Goal: Communication & Community: Participate in discussion

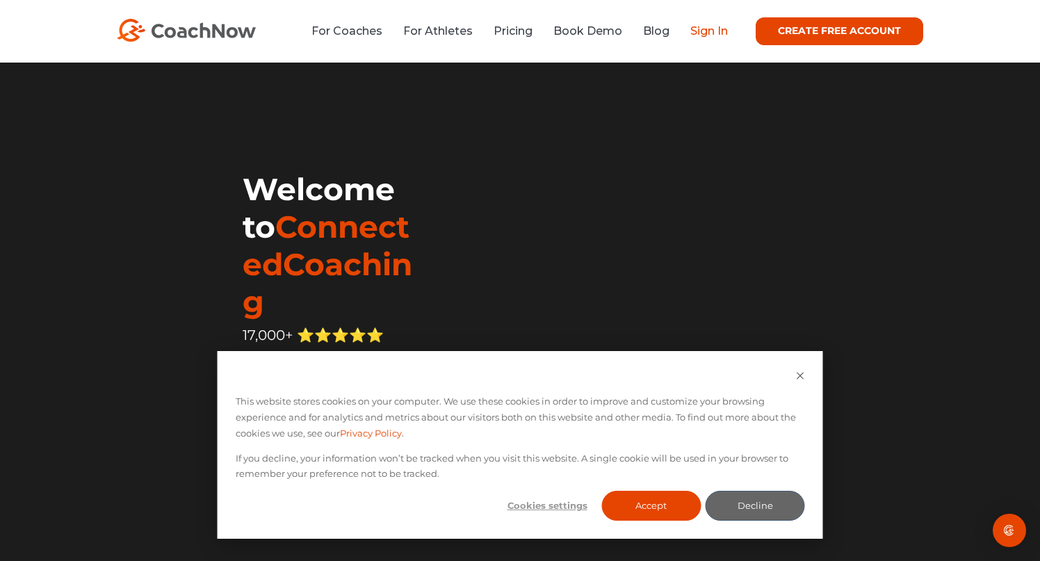
click at [716, 33] on link "Sign In" at bounding box center [709, 30] width 38 height 13
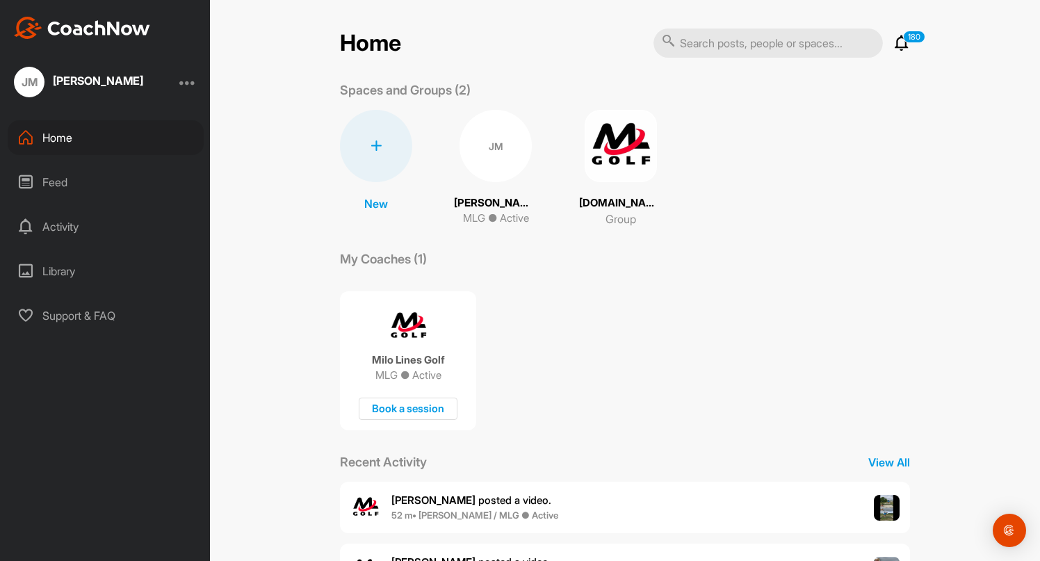
click at [494, 146] on div "JM" at bounding box center [495, 146] width 72 height 72
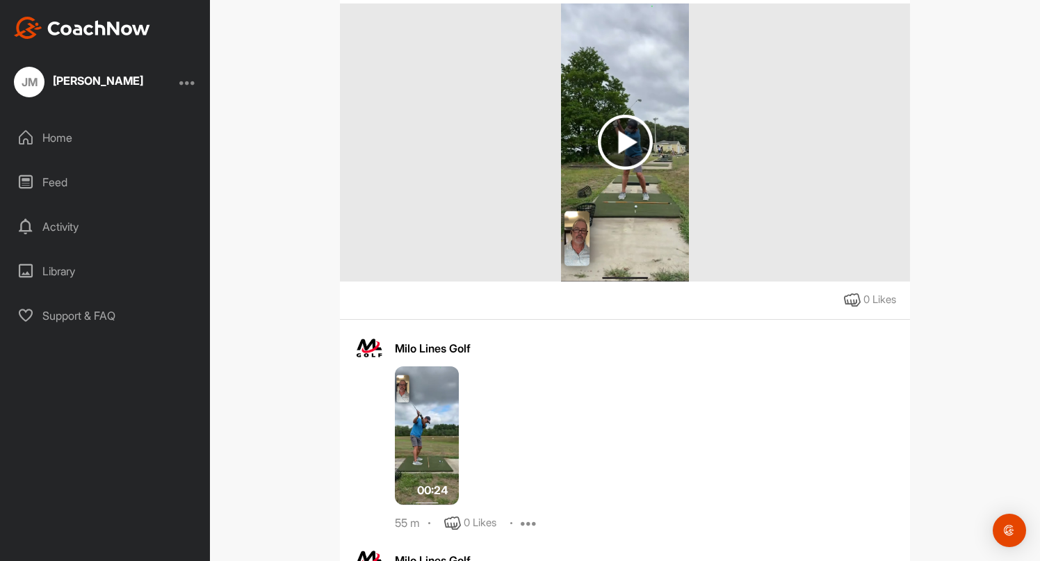
scroll to position [307, 0]
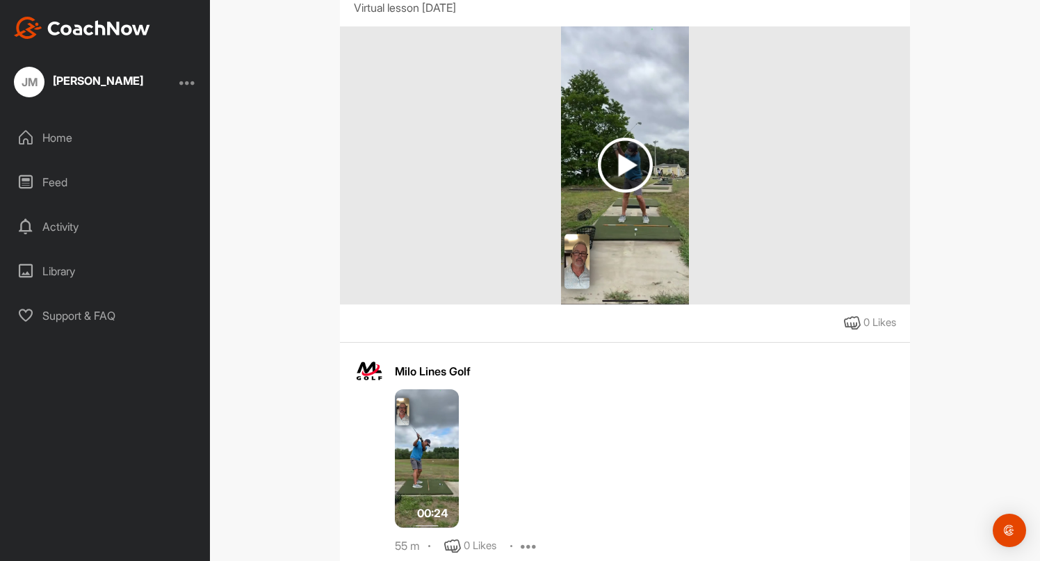
click at [624, 176] on img at bounding box center [625, 165] width 55 height 55
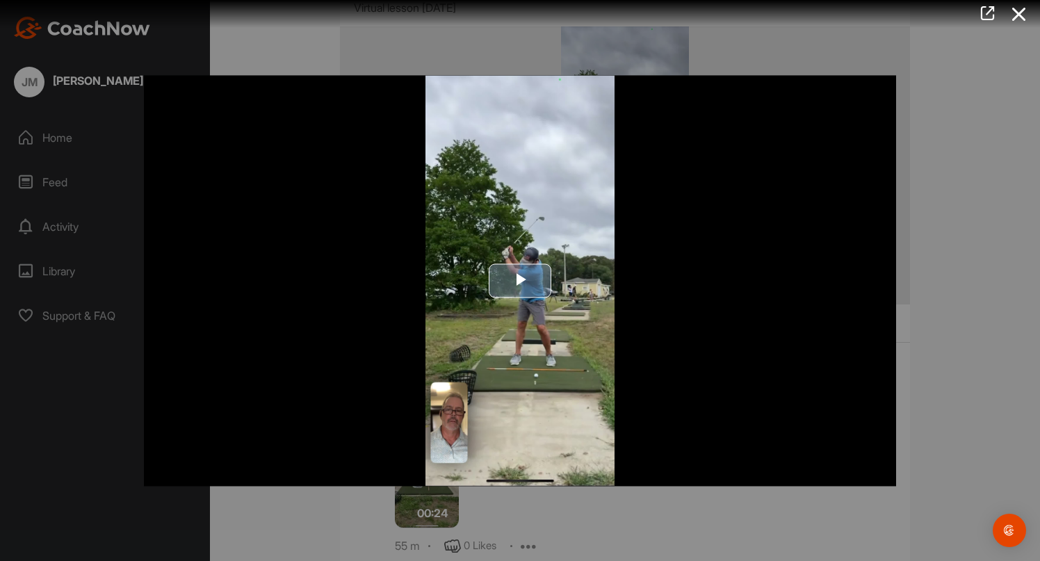
click at [520, 281] on span "Video Player" at bounding box center [520, 281] width 0 height 0
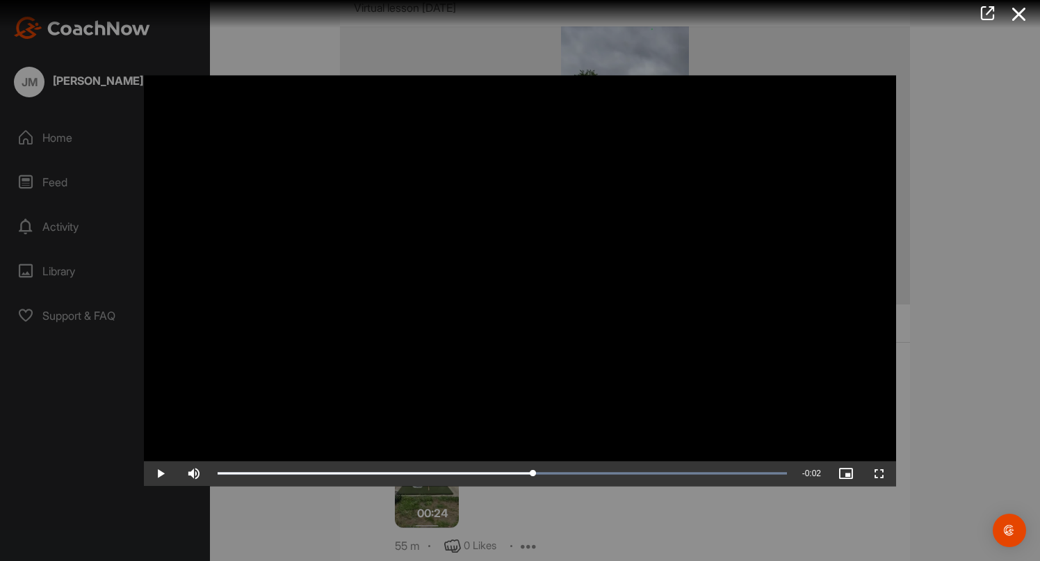
drag, startPoint x: 696, startPoint y: 468, endPoint x: 534, endPoint y: 457, distance: 163.0
click at [318, 510] on div at bounding box center [520, 280] width 1040 height 561
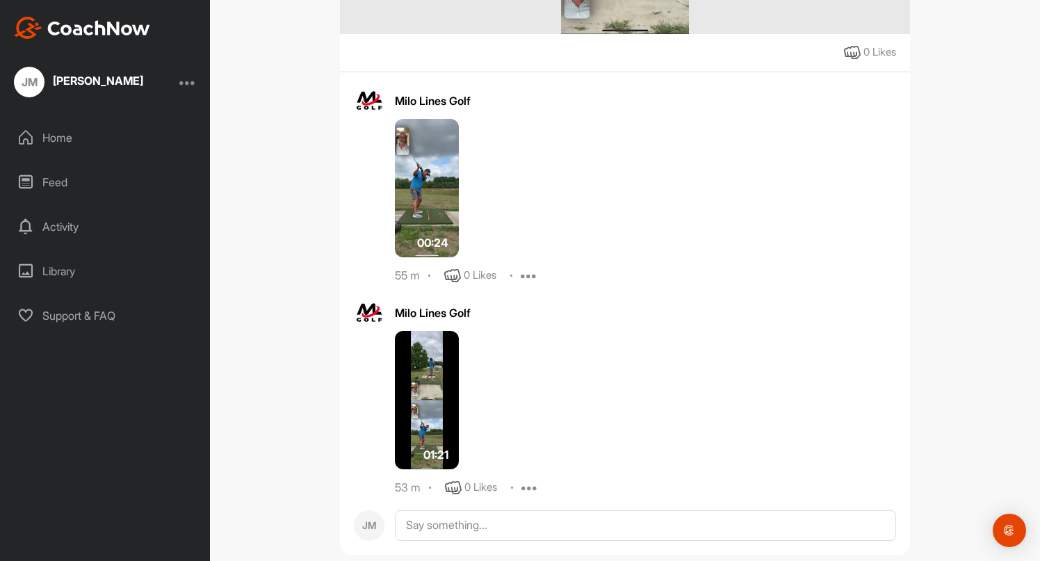
scroll to position [576, 0]
click at [418, 425] on img at bounding box center [427, 401] width 64 height 139
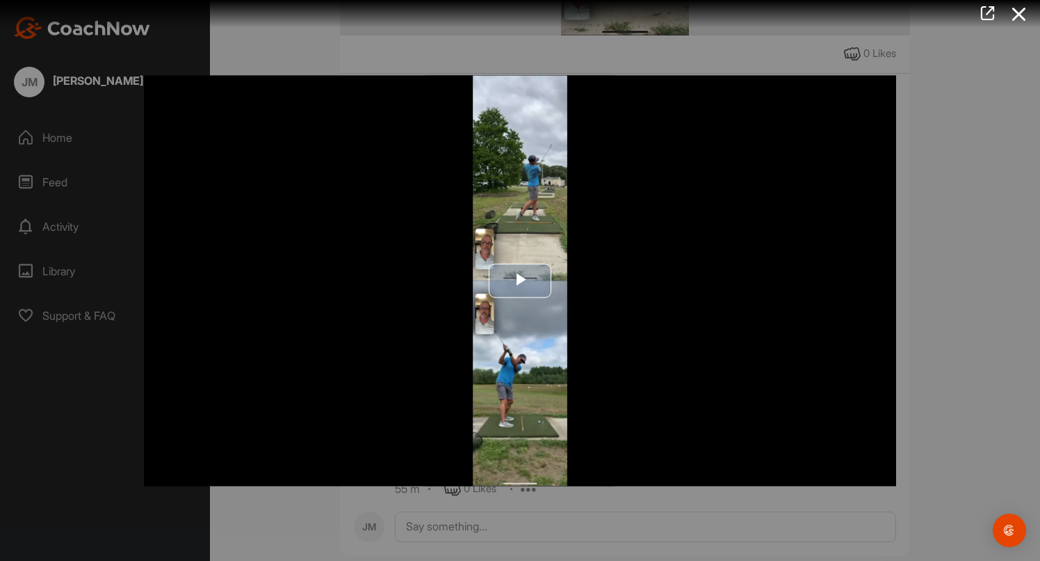
click at [520, 281] on span "Video Player" at bounding box center [520, 281] width 0 height 0
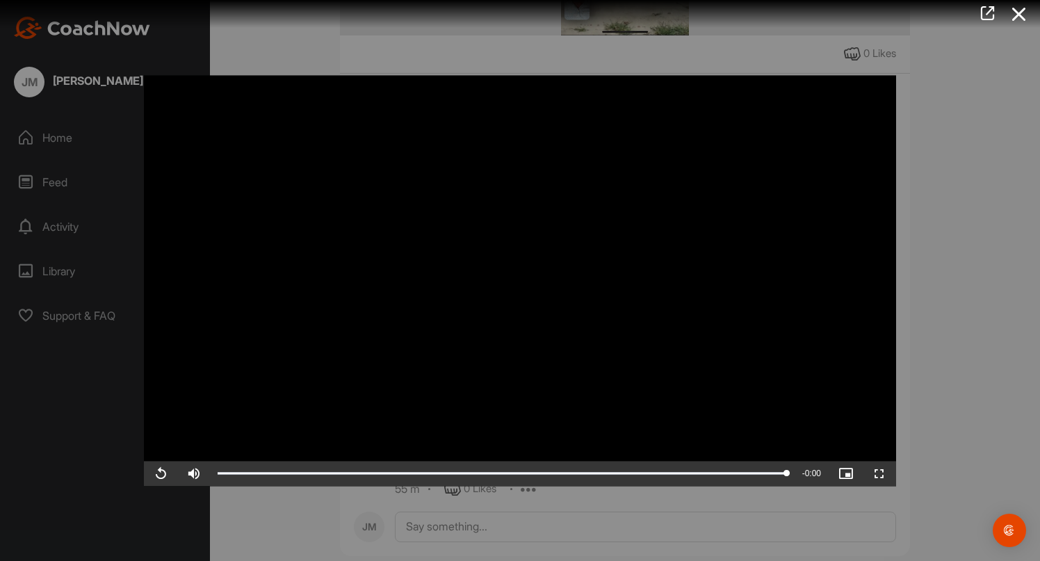
click at [287, 42] on div at bounding box center [520, 280] width 1040 height 561
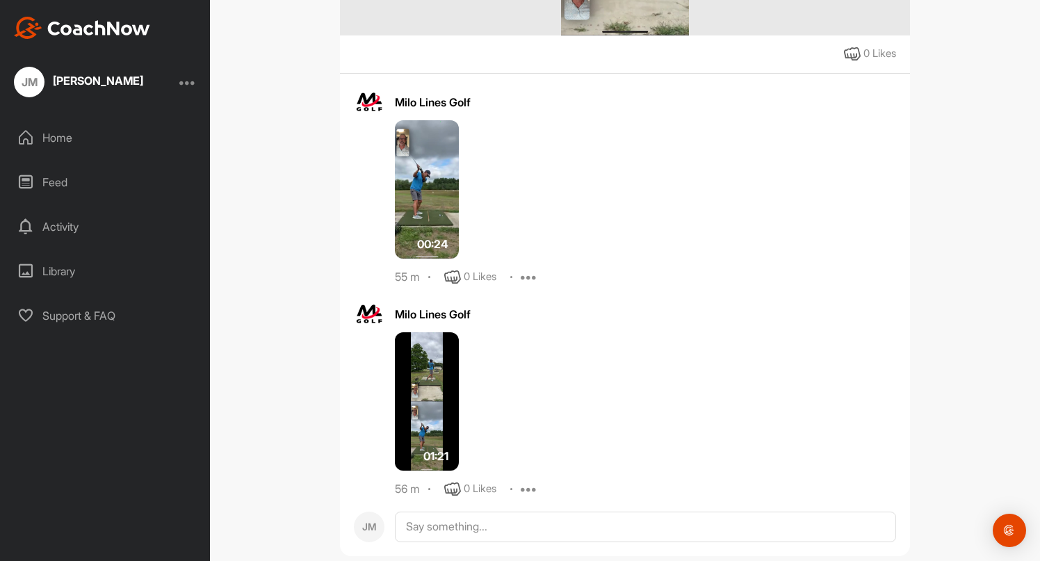
click at [448, 183] on img at bounding box center [427, 189] width 64 height 139
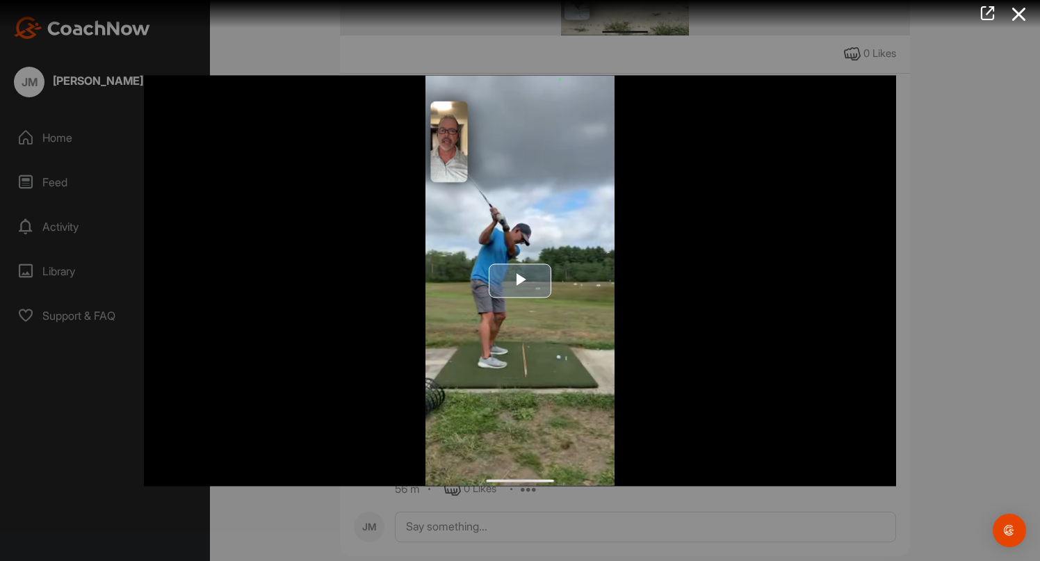
click at [520, 281] on span "Video Player" at bounding box center [520, 281] width 0 height 0
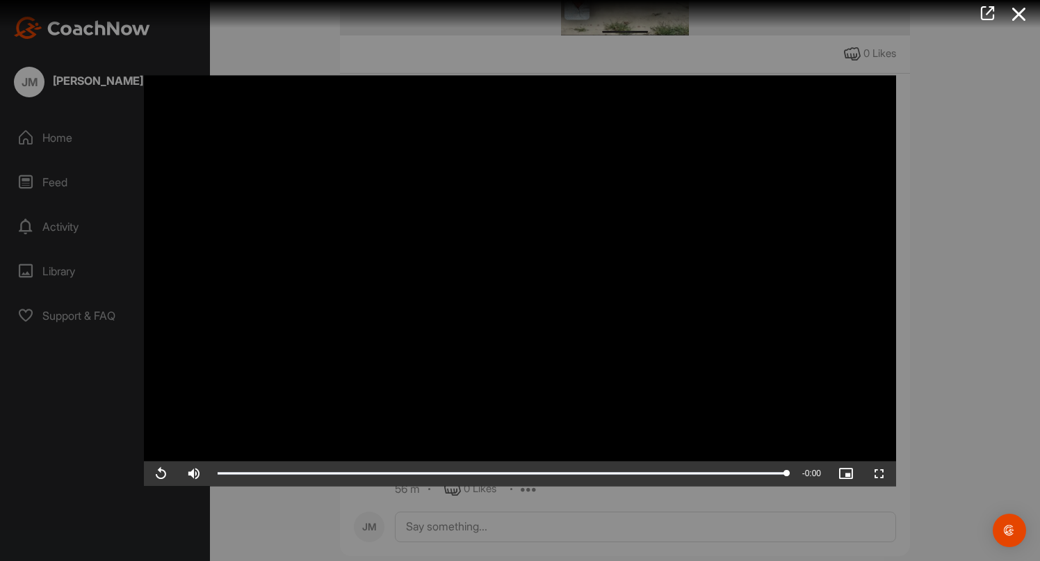
click at [949, 243] on div at bounding box center [520, 280] width 1040 height 561
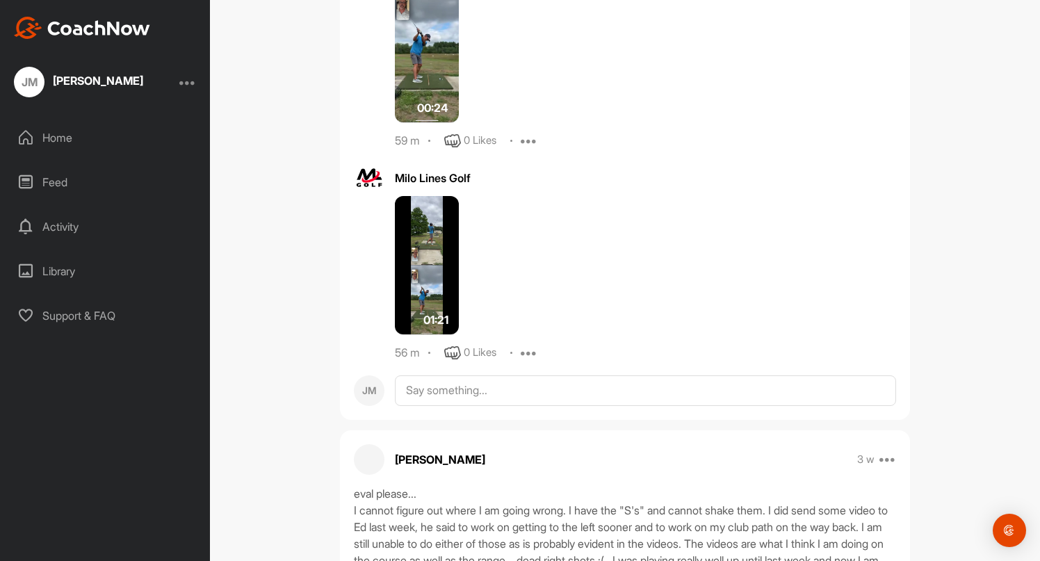
scroll to position [715, 0]
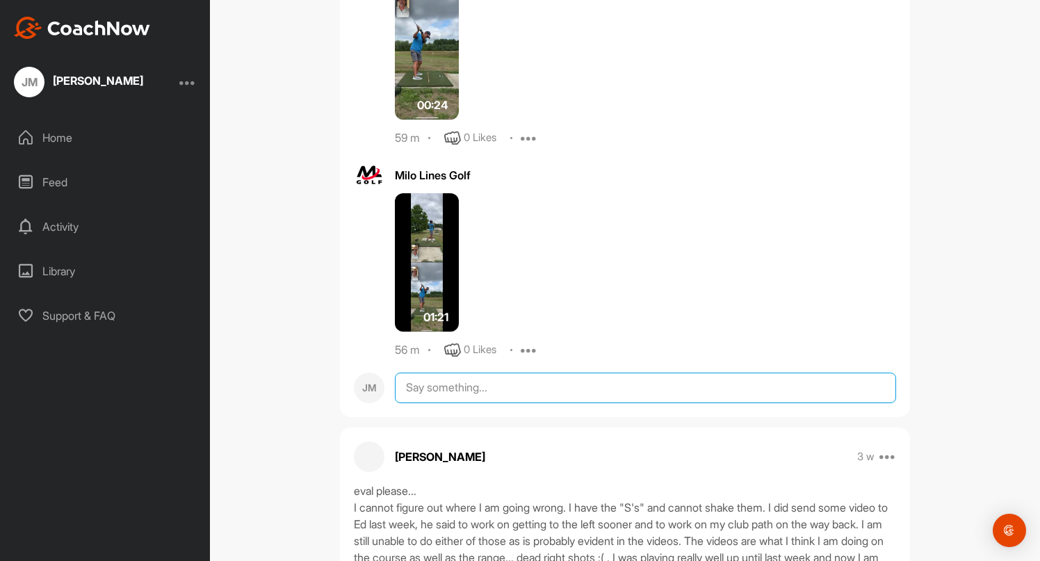
click at [548, 391] on textarea at bounding box center [645, 388] width 501 height 31
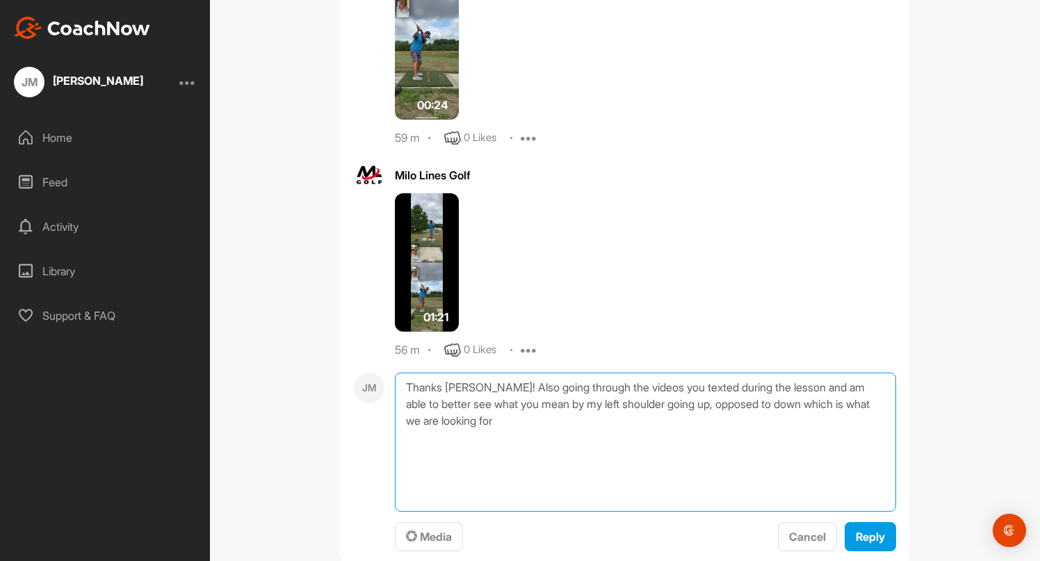
click at [790, 402] on textarea "Thanks [PERSON_NAME]! Also going through the videos you texted during the lesso…" at bounding box center [645, 442] width 501 height 139
click at [484, 422] on textarea "Thanks [PERSON_NAME]! Also going through the videos you texted during the lesso…" at bounding box center [645, 442] width 501 height 139
type textarea "Thanks [PERSON_NAME]! Also going through the videos you texted during the lesso…"
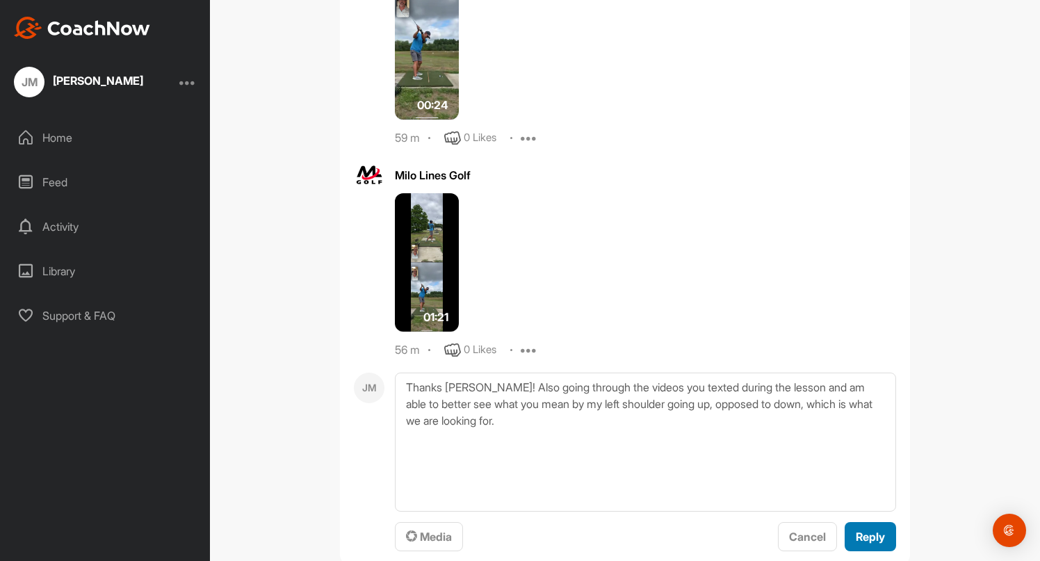
click at [873, 537] on span "Reply" at bounding box center [870, 537] width 29 height 14
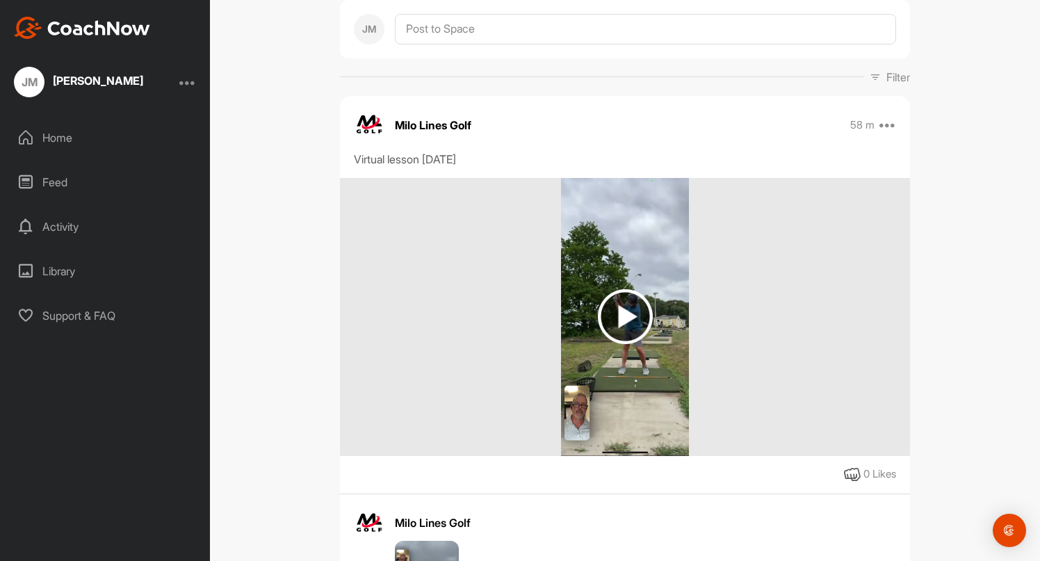
scroll to position [154, 0]
click at [856, 472] on icon at bounding box center [852, 475] width 17 height 17
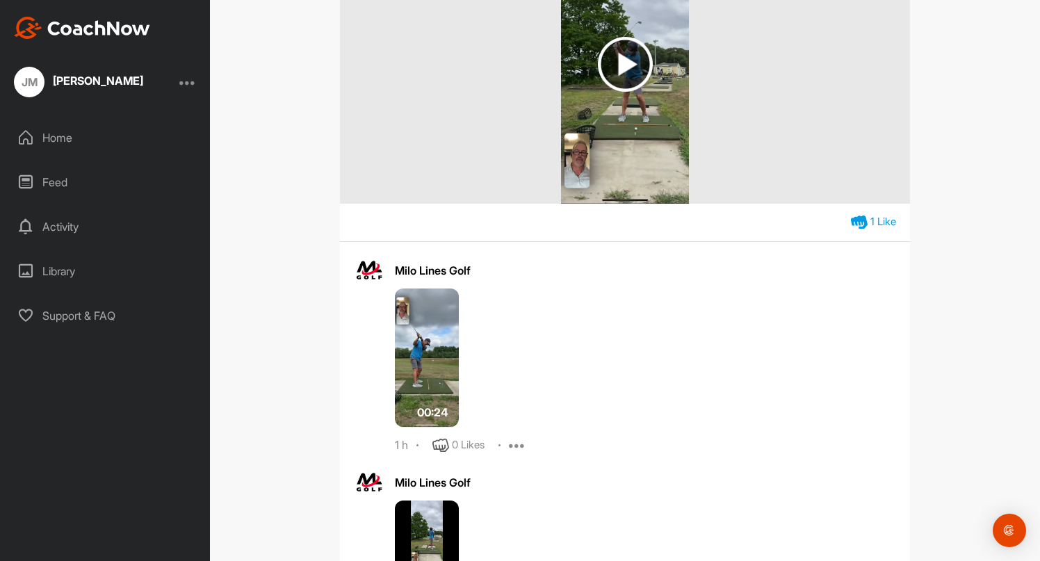
scroll to position [414, 0]
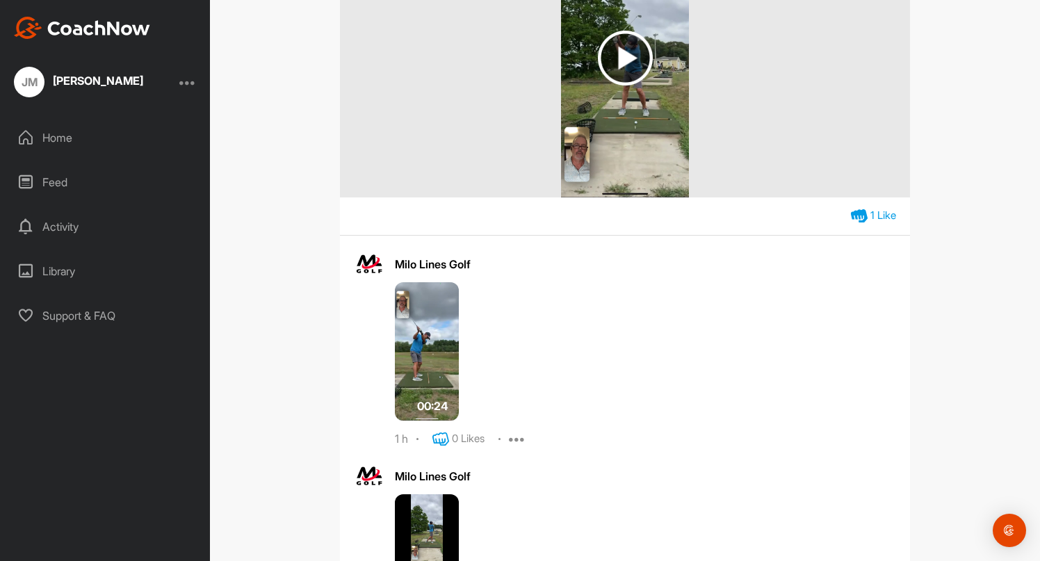
click at [447, 436] on icon at bounding box center [440, 439] width 17 height 17
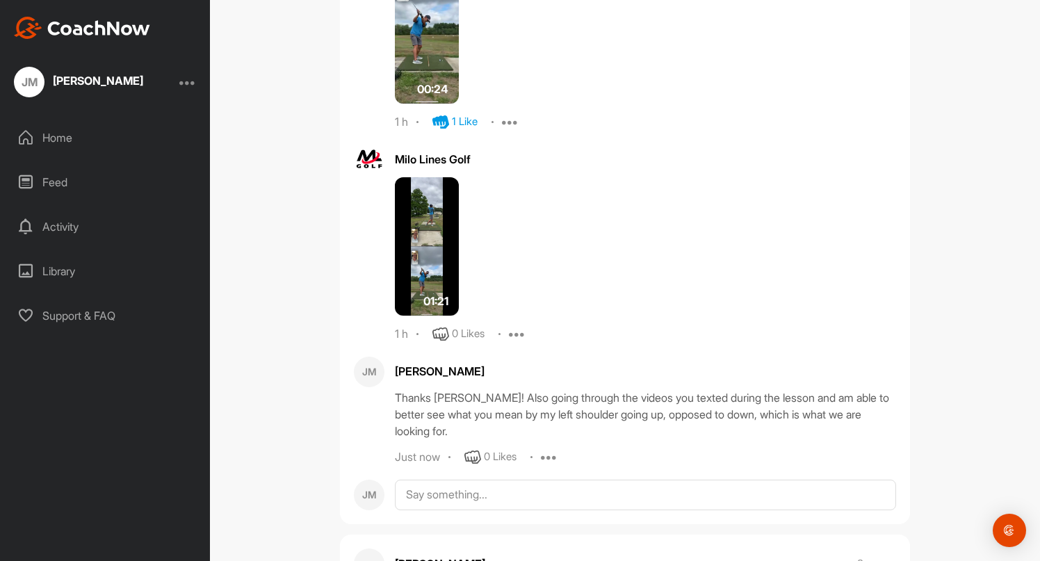
scroll to position [750, 0]
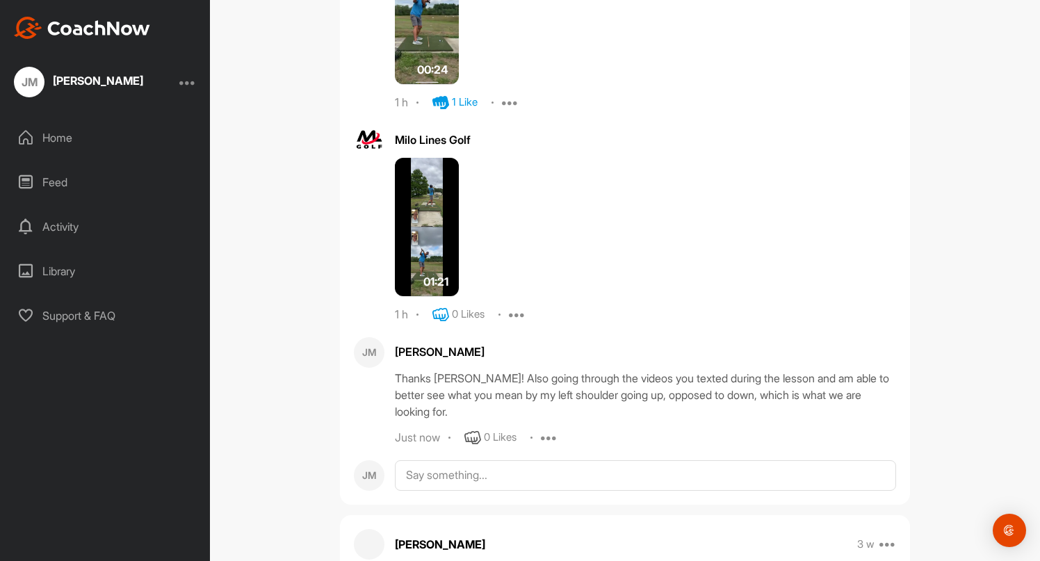
click at [437, 308] on icon at bounding box center [440, 315] width 17 height 17
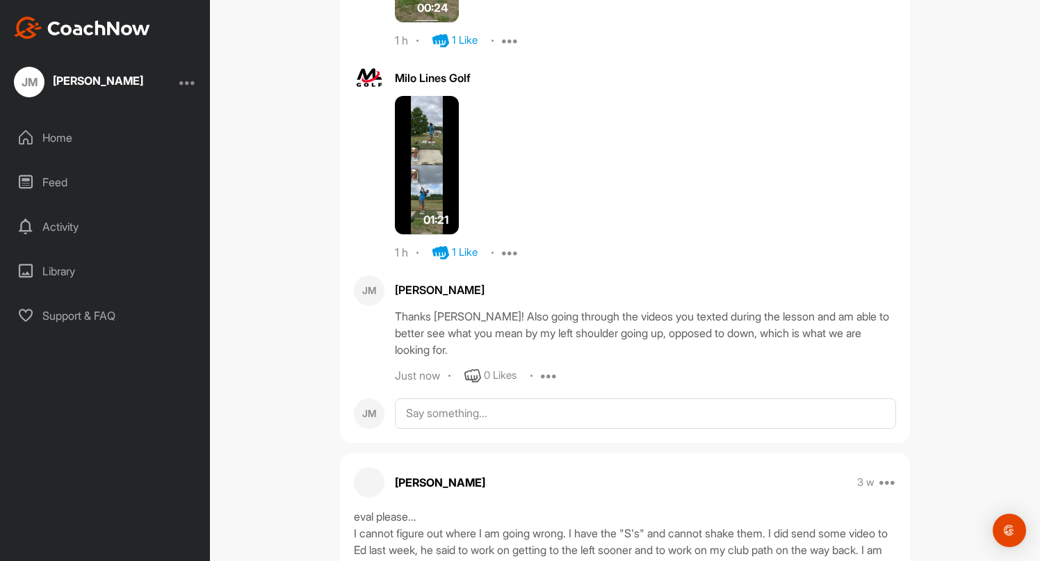
scroll to position [817, 0]
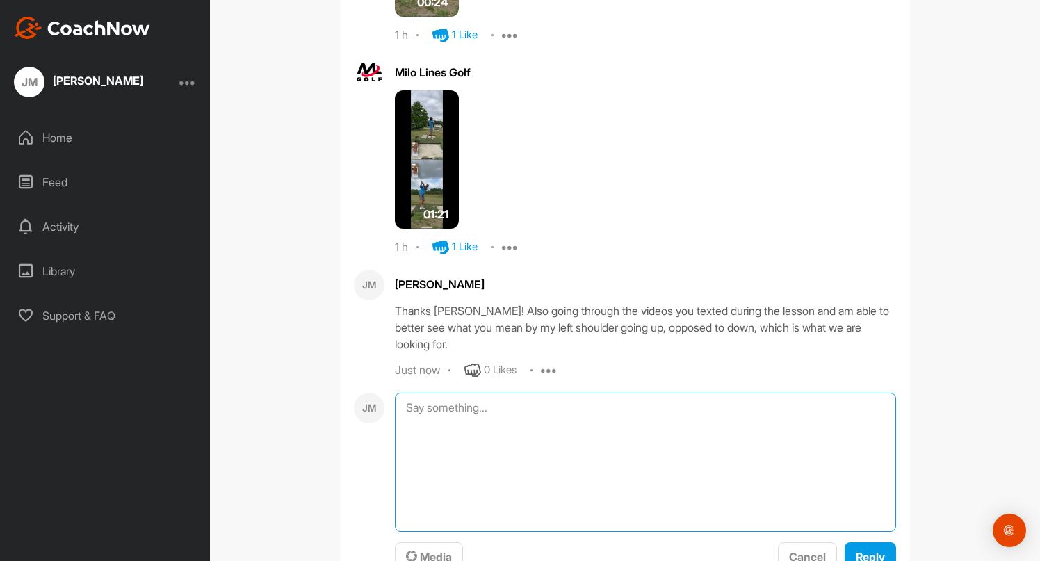
click at [537, 414] on textarea at bounding box center [645, 462] width 501 height 139
click at [779, 459] on textarea "Lesson notes: -left shoulder down and around -keep arms high -get left shoulder…" at bounding box center [645, 462] width 501 height 139
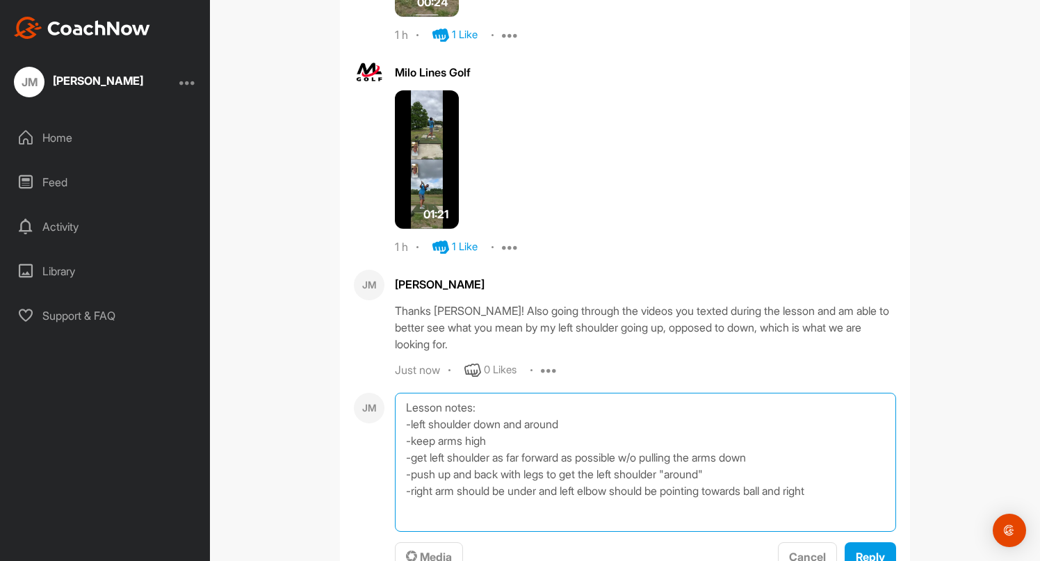
type textarea "Lesson notes: -left shoulder down and around -keep arms high -get left shoulder…"
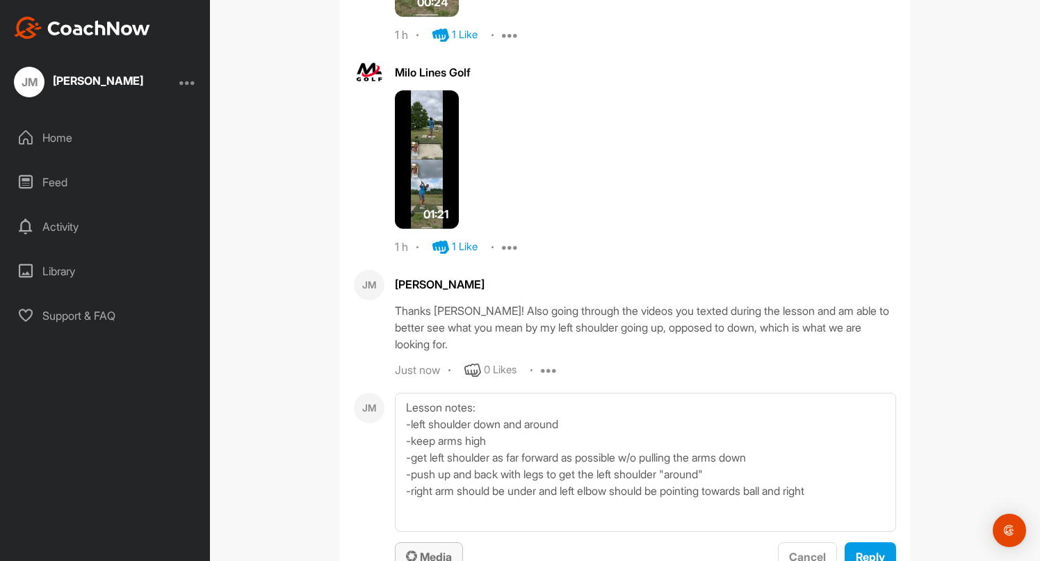
scroll to position [827, 0]
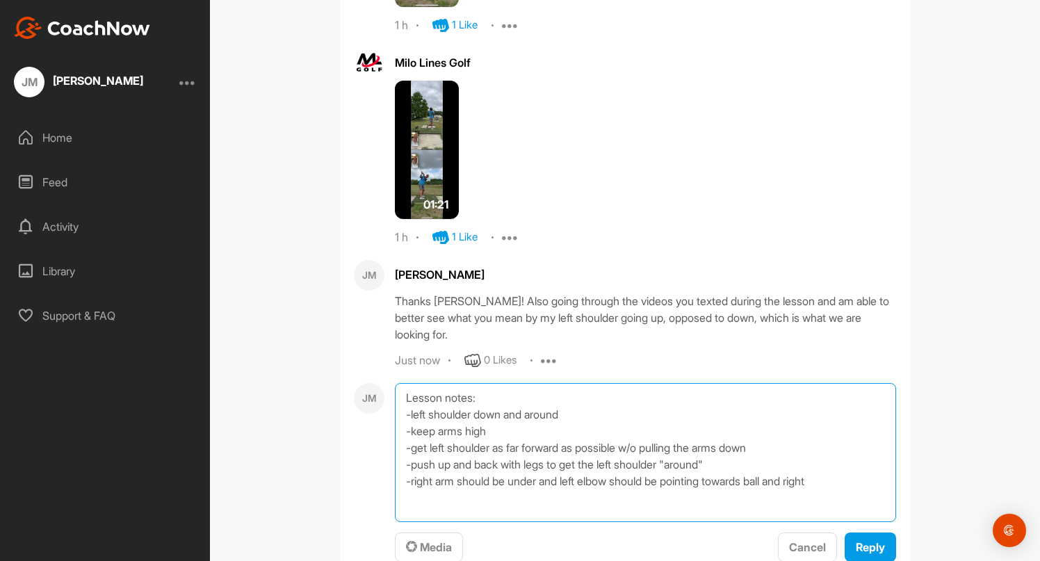
click at [841, 484] on textarea "Lesson notes: -left shoulder down and around -keep arms high -get left shoulder…" at bounding box center [645, 452] width 501 height 139
click at [573, 416] on textarea "Lesson notes: -left shoulder down and around -keep arms high -get left shoulder…" at bounding box center [645, 452] width 501 height 139
type textarea "Lesson notes: -square hips which causes left shoulder down -keep arms high -get…"
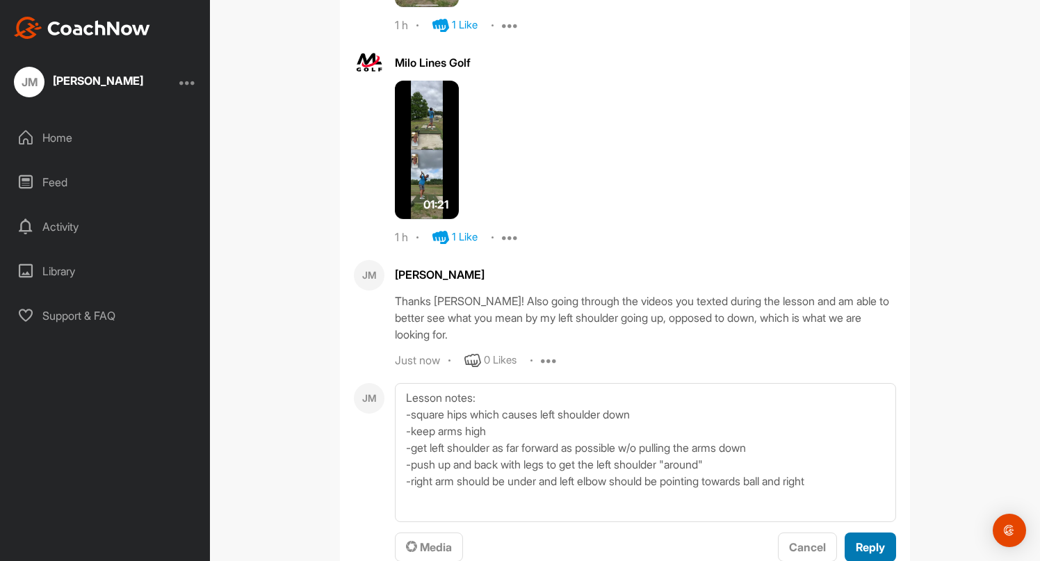
click at [861, 549] on span "Reply" at bounding box center [870, 547] width 29 height 14
